Goal: Transaction & Acquisition: Purchase product/service

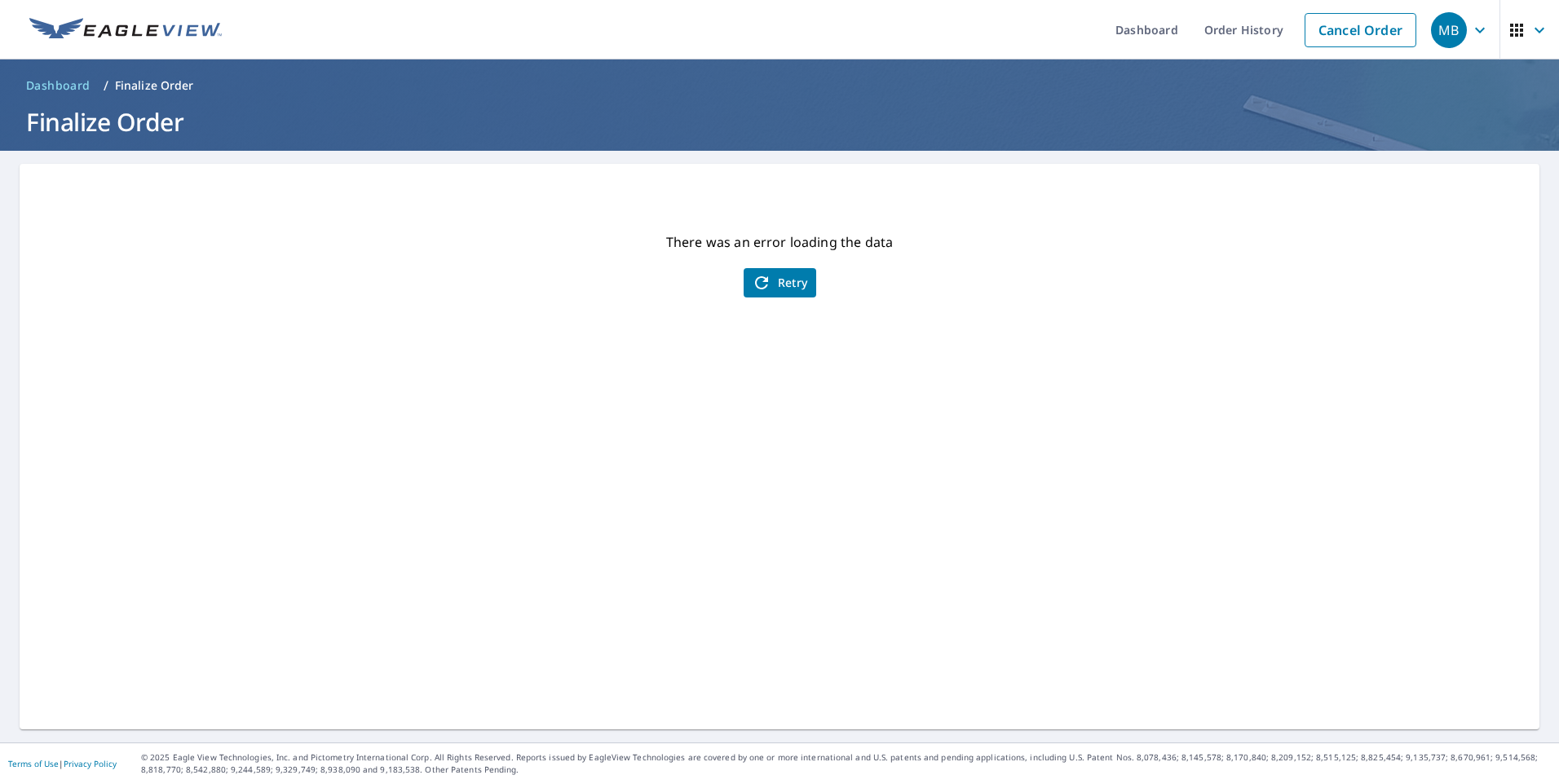
drag, startPoint x: 0, startPoint y: 0, endPoint x: 793, endPoint y: 282, distance: 841.6
click at [793, 282] on span "Retry" at bounding box center [780, 283] width 56 height 20
click at [792, 282] on span "Retry" at bounding box center [780, 283] width 56 height 20
click at [1369, 28] on link "Cancel Order" at bounding box center [1361, 30] width 112 height 34
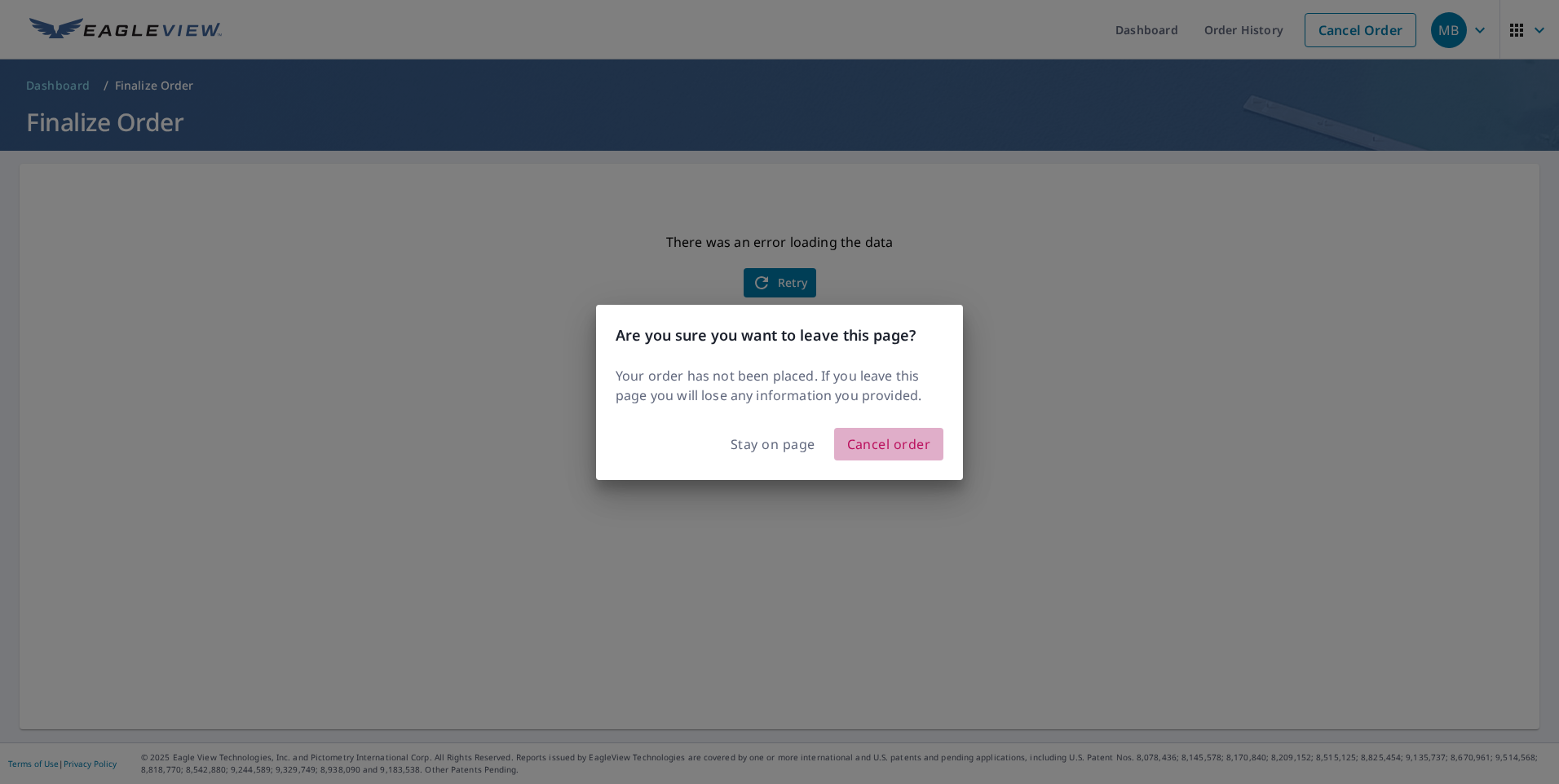
click at [883, 452] on span "Cancel order" at bounding box center [889, 444] width 84 height 23
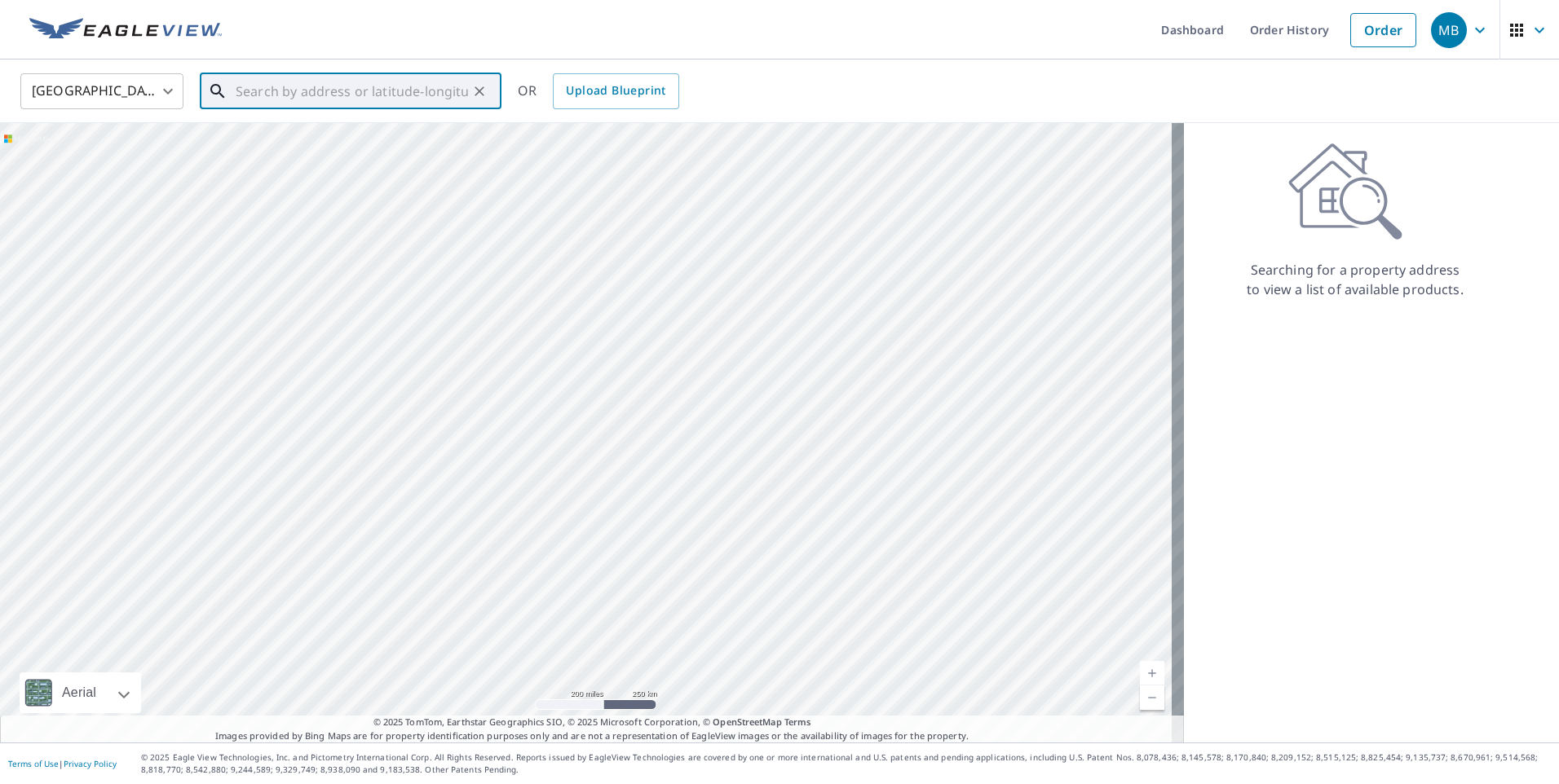
click at [256, 99] on input "text" at bounding box center [352, 92] width 233 height 46
click at [284, 139] on span "[STREET_ADDRESS]" at bounding box center [361, 138] width 256 height 20
type input "[STREET_ADDRESS]"
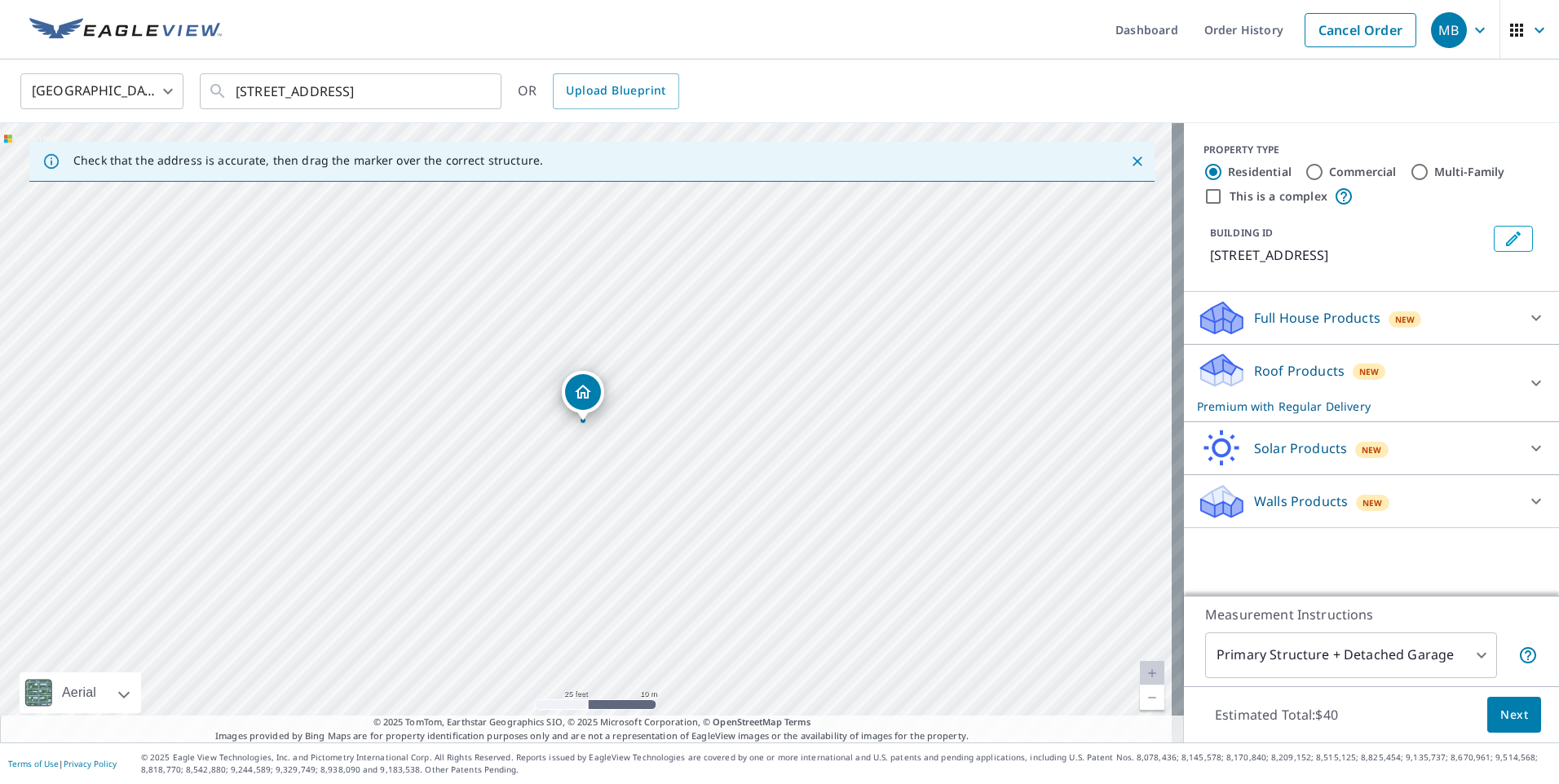
drag, startPoint x: 389, startPoint y: 252, endPoint x: 384, endPoint y: 241, distance: 12.1
click at [384, 241] on div "[STREET_ADDRESS]" at bounding box center [592, 433] width 1184 height 619
drag, startPoint x: 574, startPoint y: 406, endPoint x: 552, endPoint y: 429, distance: 31.8
click at [1527, 393] on icon at bounding box center [1536, 383] width 20 height 20
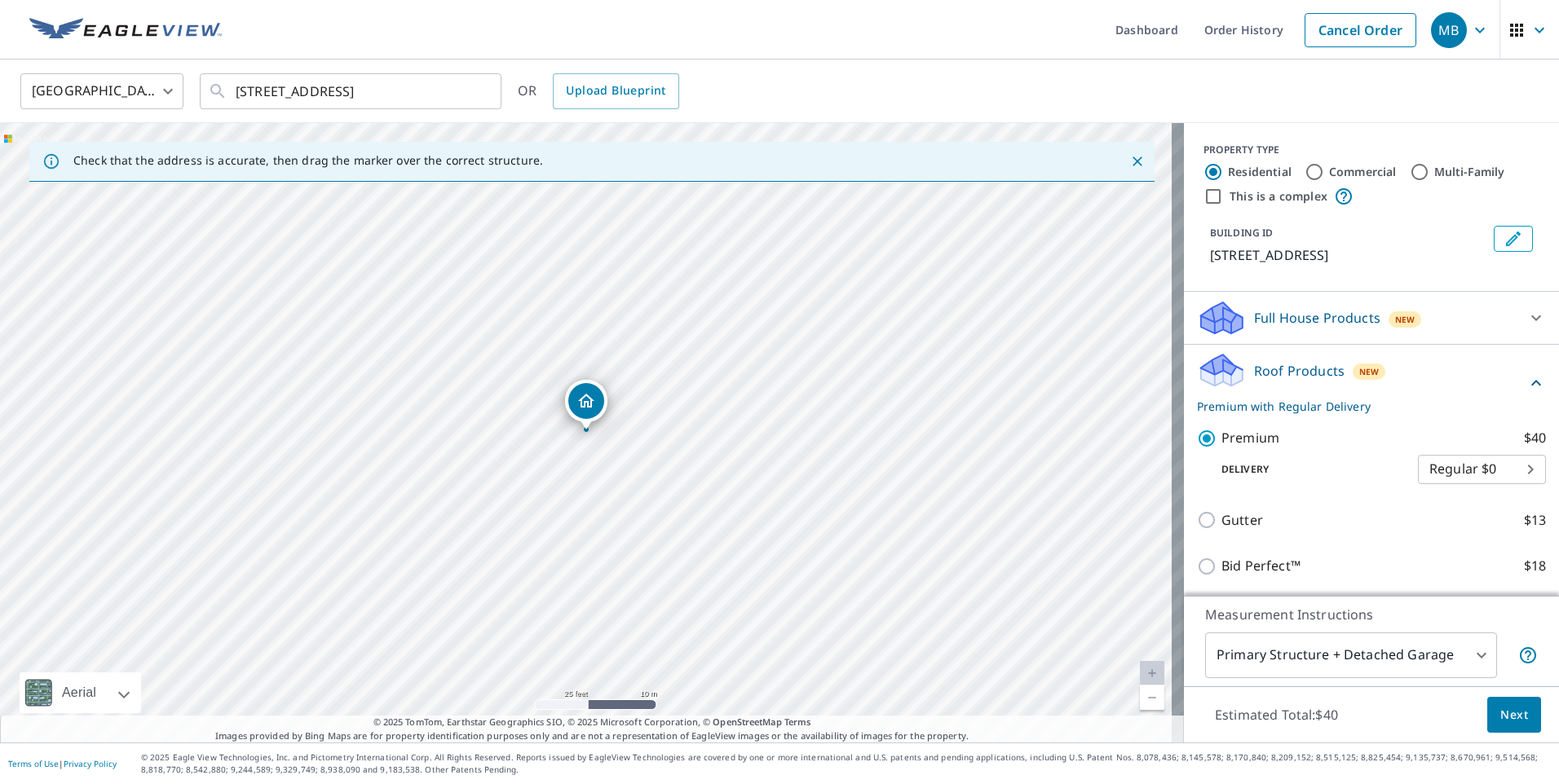
click at [1506, 720] on span "Next" at bounding box center [1514, 715] width 28 height 20
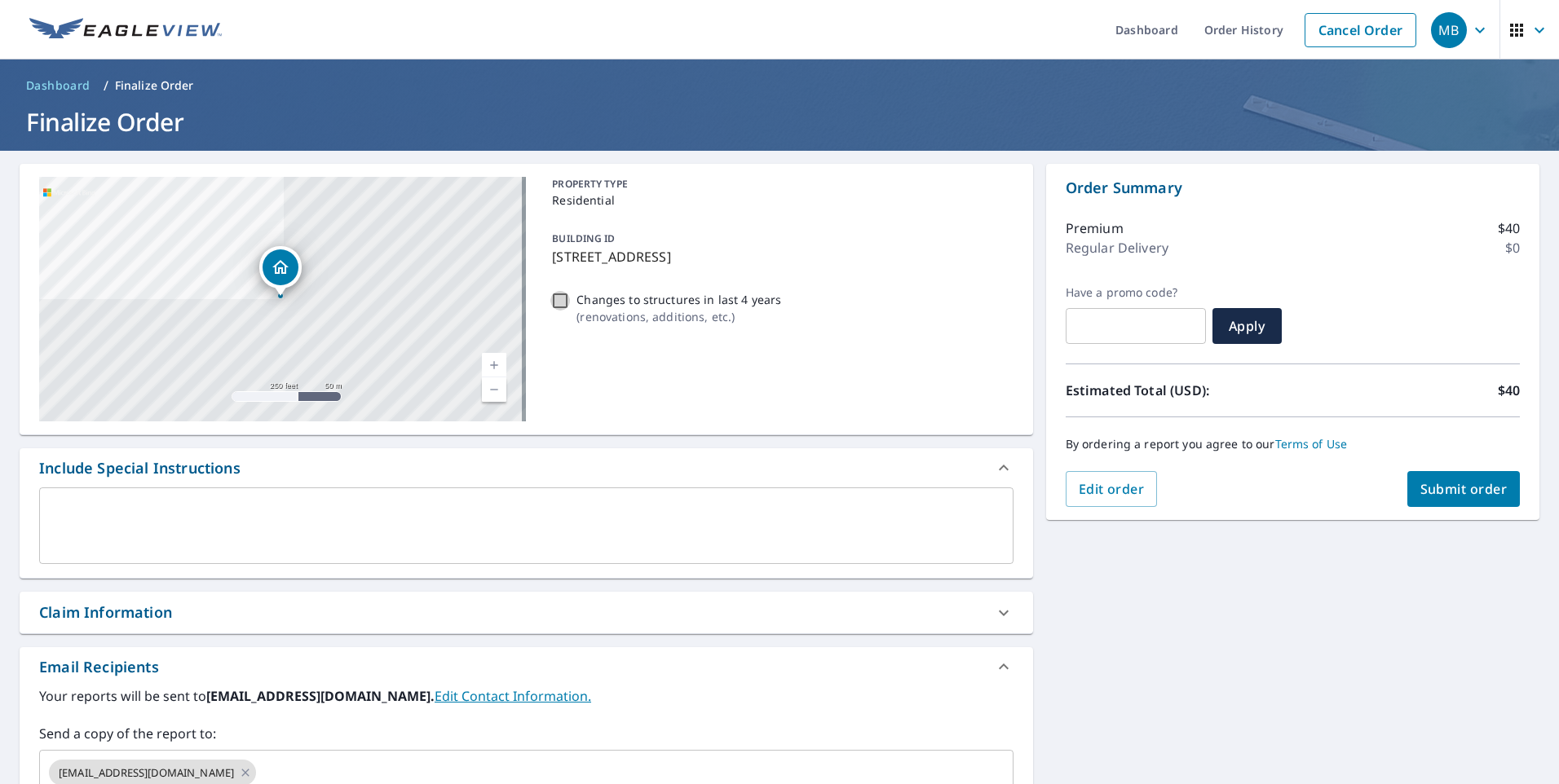
click at [555, 301] on input "Changes to structures in last 4 years ( renovations, additions, etc. )" at bounding box center [560, 300] width 20 height 20
checkbox input "true"
click at [1434, 496] on span "Submit order" at bounding box center [1464, 489] width 87 height 18
